Goal: Use online tool/utility: Utilize a website feature to perform a specific function

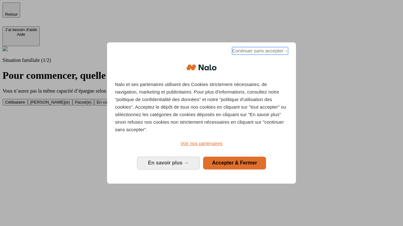
click at [259, 52] on span "Continuer sans accepter →" at bounding box center [260, 51] width 56 height 8
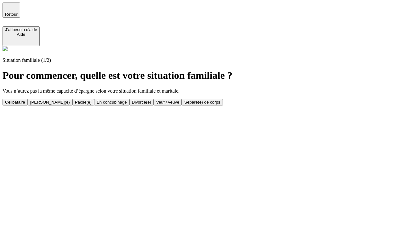
click at [70, 100] on div "[PERSON_NAME](e)" at bounding box center [50, 102] width 40 height 5
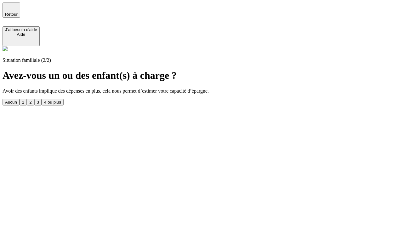
click at [24, 100] on div "1" at bounding box center [23, 102] width 2 height 5
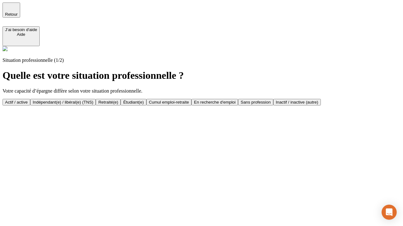
click at [28, 100] on div "Actif / active" at bounding box center [16, 102] width 23 height 5
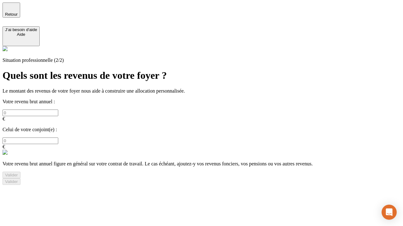
click at [58, 110] on input "text" at bounding box center [31, 113] width 56 height 7
type input "30 000"
click at [58, 138] on input "text" at bounding box center [31, 141] width 56 height 7
type input "40 000"
click at [18, 173] on div "Valider" at bounding box center [11, 175] width 13 height 5
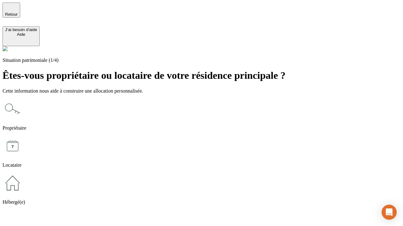
click at [23, 99] on icon at bounding box center [13, 109] width 20 height 20
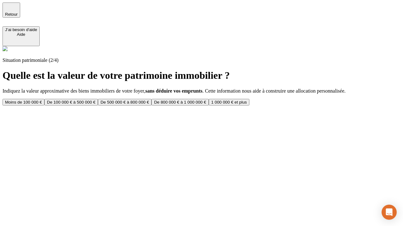
click at [95, 100] on div "De 100 000 € à 500 000 €" at bounding box center [71, 102] width 48 height 5
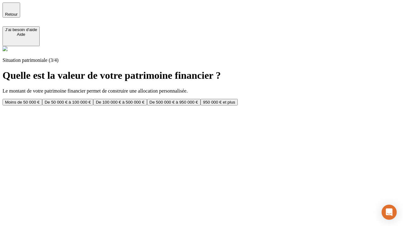
click at [40, 100] on div "Moins de 50 000 €" at bounding box center [22, 102] width 35 height 5
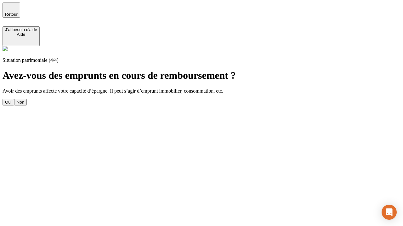
click at [12, 100] on div "Oui" at bounding box center [8, 102] width 7 height 5
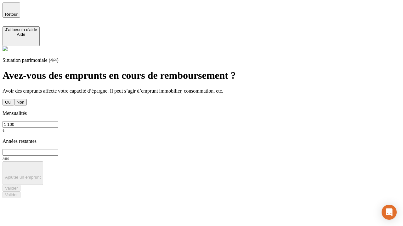
type input "1 100"
type input "20"
click at [18, 186] on div "Valider" at bounding box center [11, 188] width 13 height 5
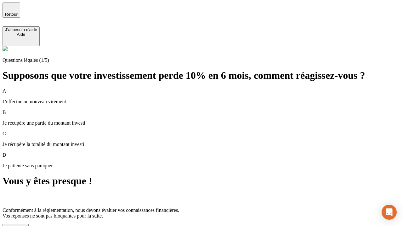
click at [26, 225] on div "C'est noté !" at bounding box center [15, 227] width 21 height 5
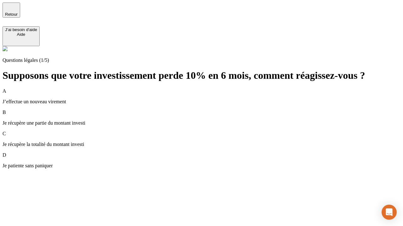
click at [209, 120] on p "Je récupère une partie du montant investi" at bounding box center [202, 123] width 398 height 6
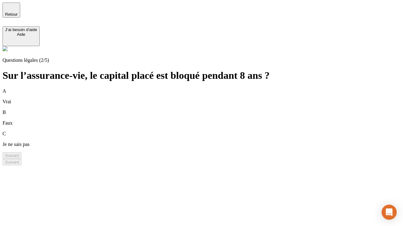
click at [209, 88] on div "A Vrai" at bounding box center [202, 96] width 398 height 16
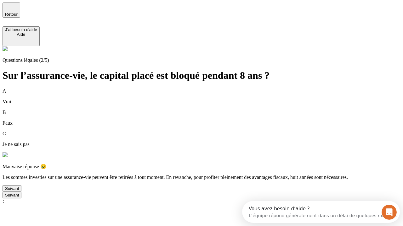
click at [19, 191] on div "Suivant" at bounding box center [12, 189] width 14 height 5
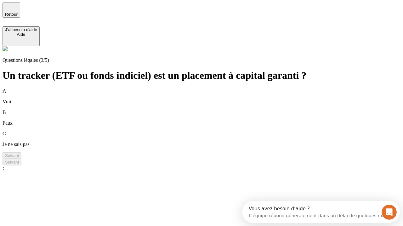
click at [209, 110] on div "B Faux" at bounding box center [202, 118] width 398 height 16
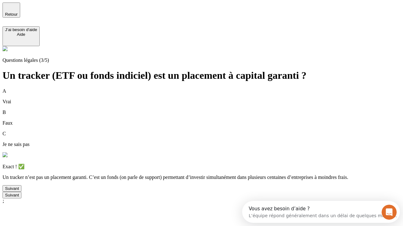
click at [19, 191] on div "Suivant" at bounding box center [12, 189] width 14 height 5
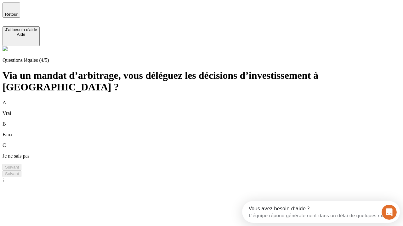
click at [209, 100] on div "A Vrai" at bounding box center [202, 108] width 398 height 16
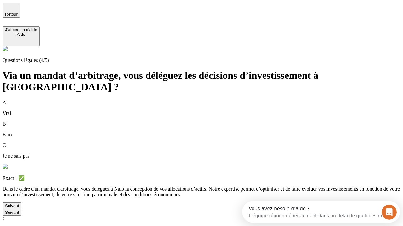
click at [19, 209] on div "Suivant" at bounding box center [12, 206] width 14 height 5
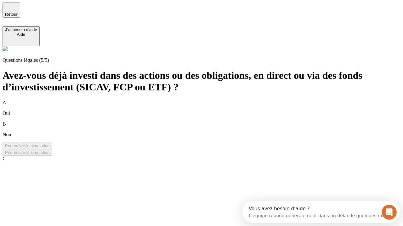
click at [209, 121] on div "B Non" at bounding box center [202, 129] width 398 height 16
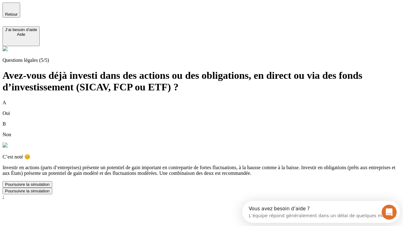
click at [50, 187] on div "Poursuivre la simulation" at bounding box center [27, 184] width 45 height 5
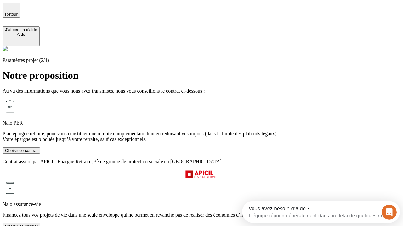
click at [38, 153] on div "Choisir ce contrat" at bounding box center [21, 150] width 33 height 5
